Goal: Navigation & Orientation: Find specific page/section

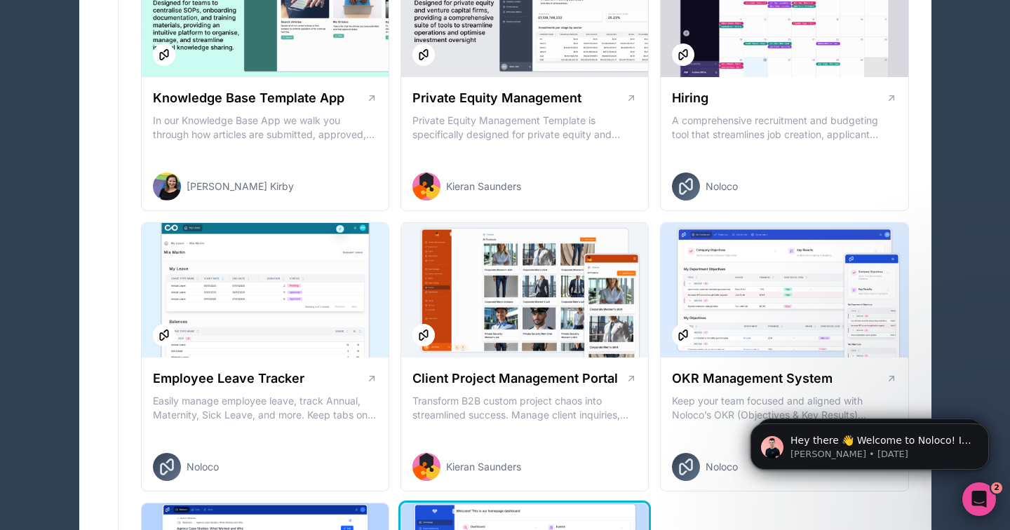
scroll to position [1831, 0]
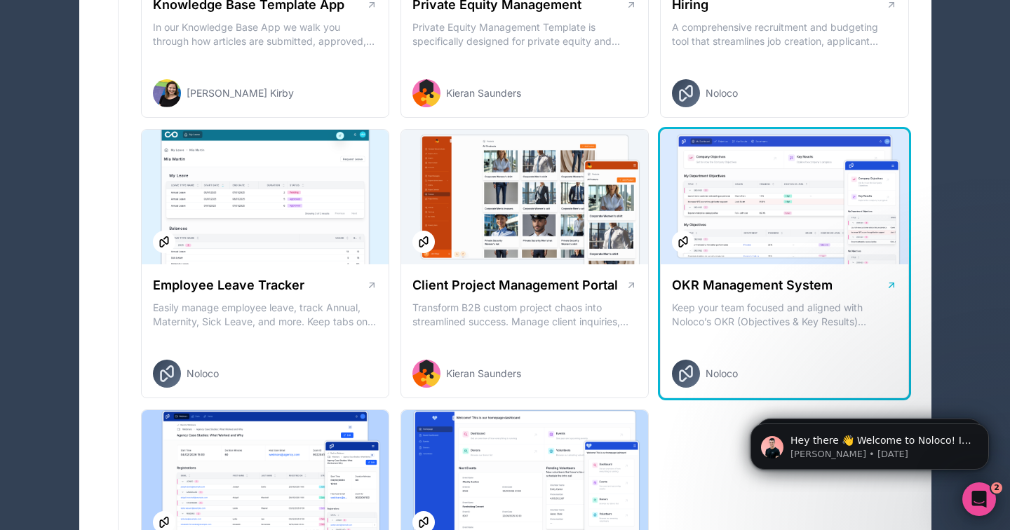
click at [727, 256] on div at bounding box center [784, 197] width 247 height 135
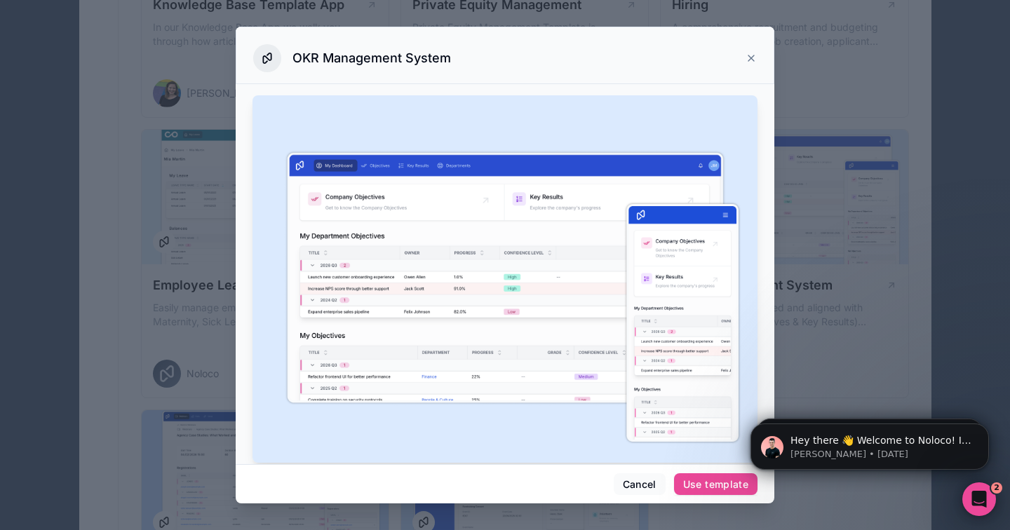
click at [750, 62] on icon at bounding box center [751, 58] width 11 height 11
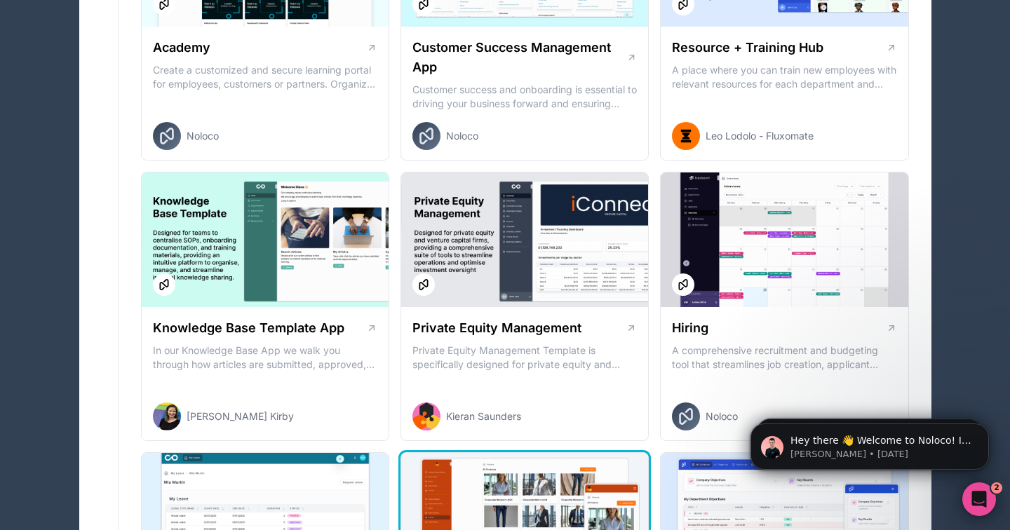
scroll to position [1487, 0]
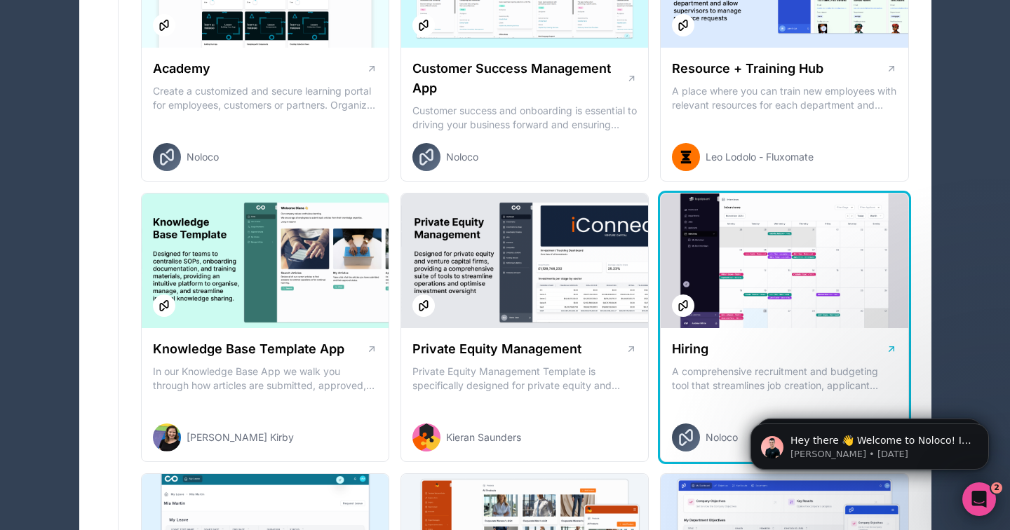
click at [753, 221] on div at bounding box center [784, 261] width 247 height 135
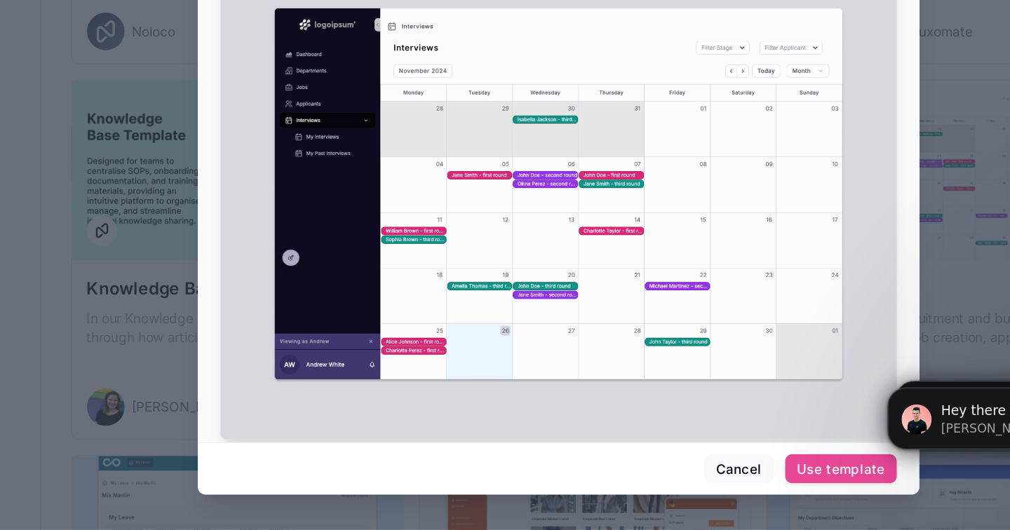
scroll to position [1486, 0]
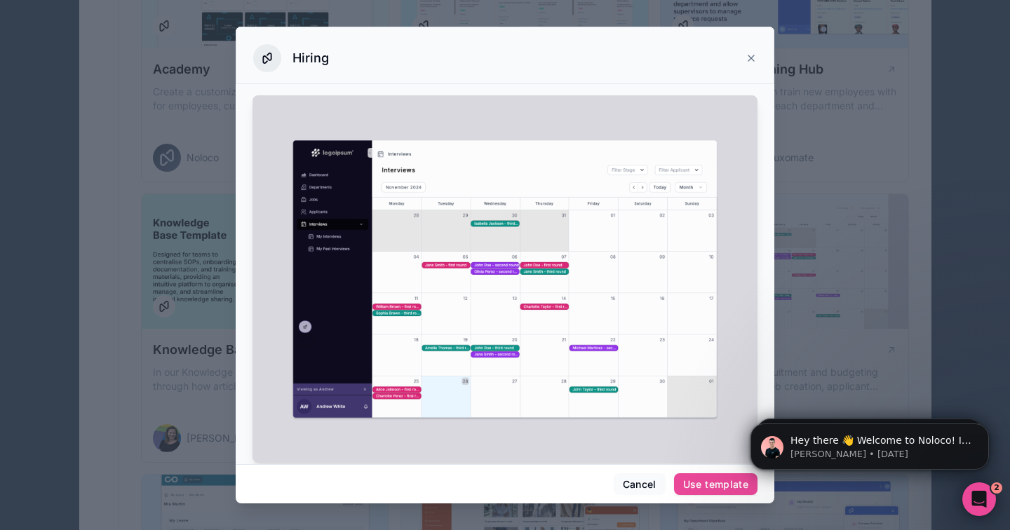
click at [749, 58] on icon at bounding box center [751, 58] width 11 height 11
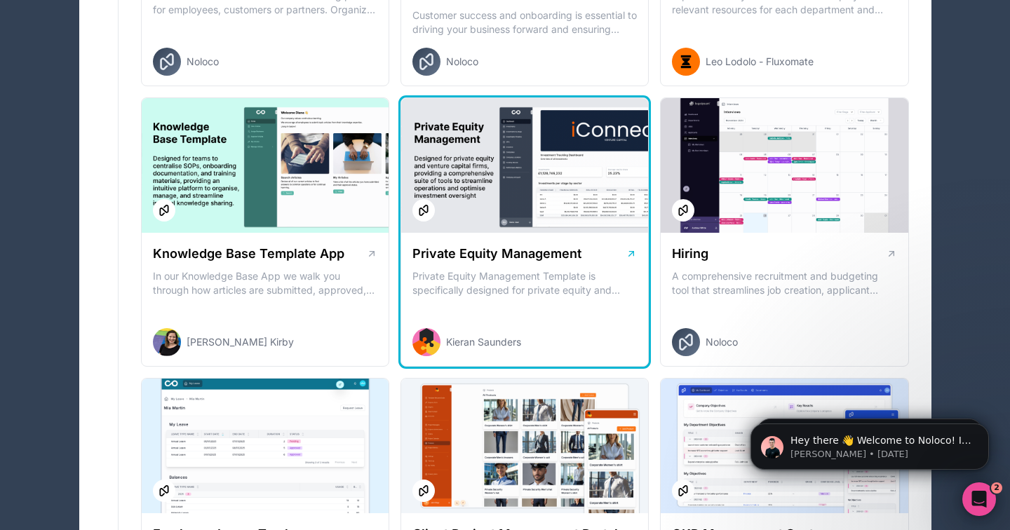
scroll to position [1604, 0]
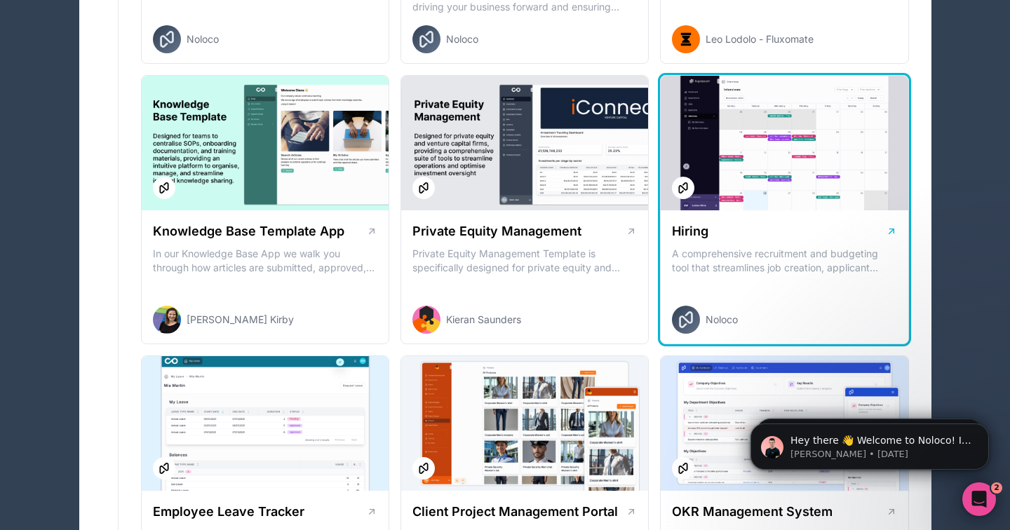
click at [780, 147] on div at bounding box center [784, 143] width 247 height 135
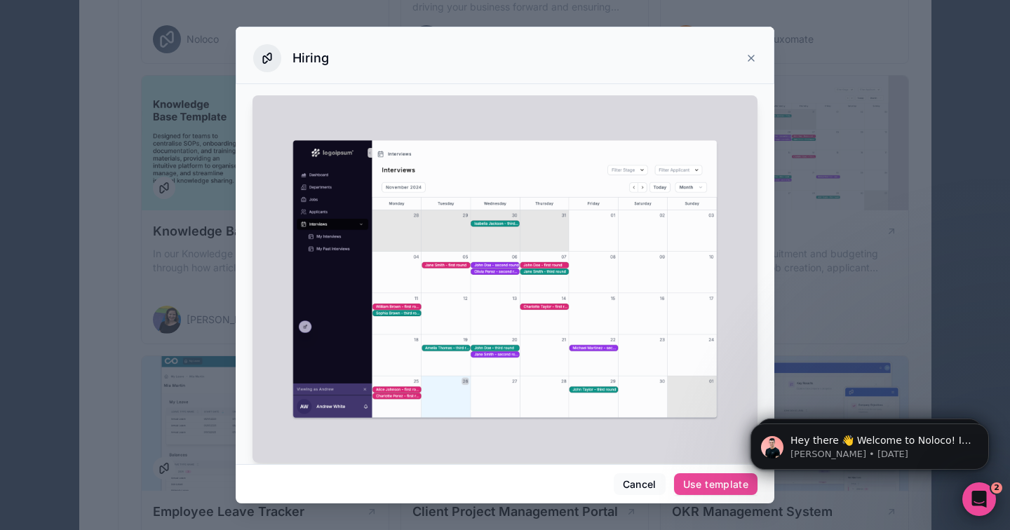
click at [750, 59] on icon at bounding box center [752, 58] width 6 height 6
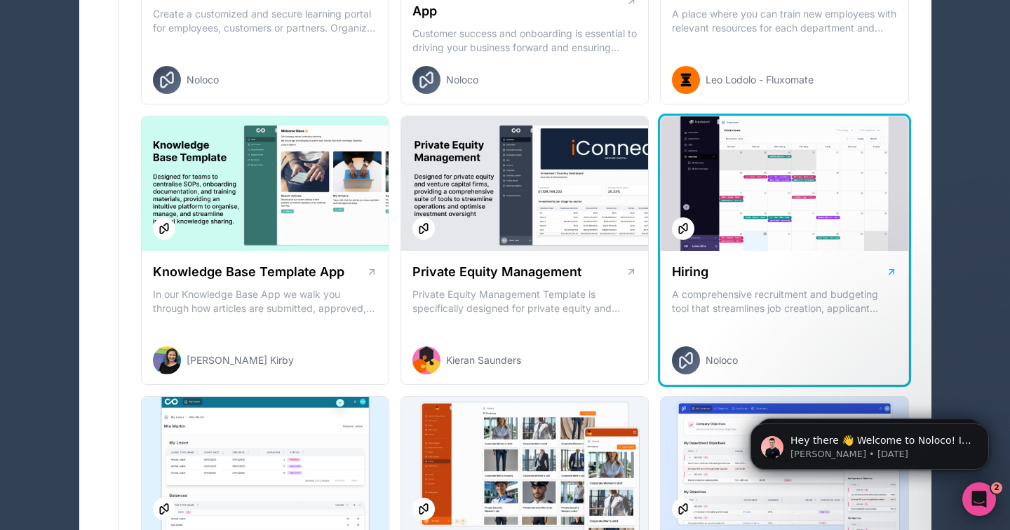
scroll to position [1559, 0]
